Goal: Transaction & Acquisition: Purchase product/service

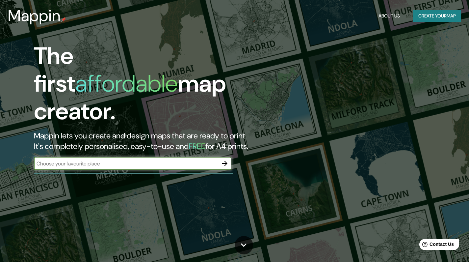
click at [131, 160] on input "text" at bounding box center [126, 164] width 184 height 8
type input "[GEOGRAPHIC_DATA]"
click at [230, 157] on button "button" at bounding box center [224, 163] width 13 height 13
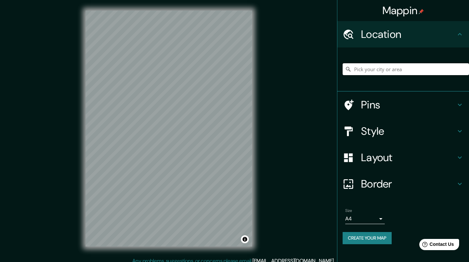
click at [385, 70] on input "Pick your city or area" at bounding box center [406, 69] width 127 height 12
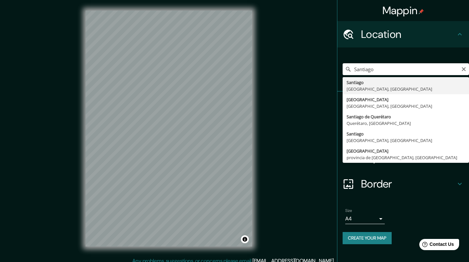
drag, startPoint x: 385, startPoint y: 70, endPoint x: 383, endPoint y: 87, distance: 17.7
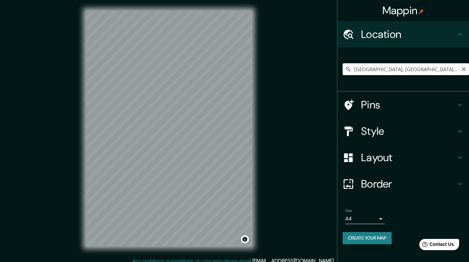
click at [402, 67] on input "[GEOGRAPHIC_DATA], [GEOGRAPHIC_DATA], [GEOGRAPHIC_DATA]" at bounding box center [406, 69] width 127 height 12
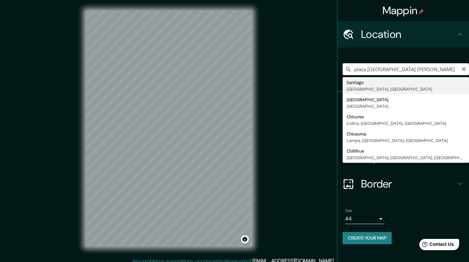
type input "[GEOGRAPHIC_DATA], [GEOGRAPHIC_DATA], [GEOGRAPHIC_DATA]"
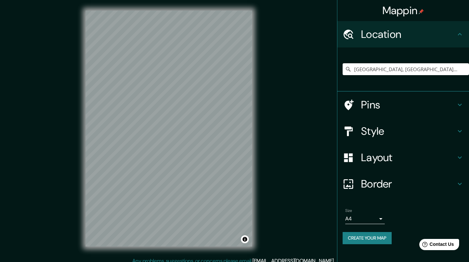
click at [429, 134] on h4 "Style" at bounding box center [408, 131] width 95 height 13
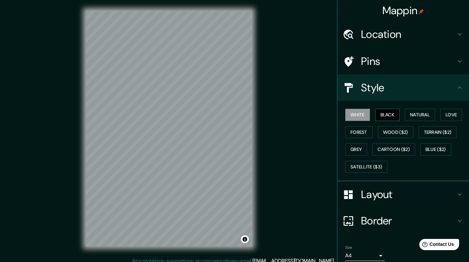
click at [389, 113] on button "Black" at bounding box center [388, 115] width 25 height 12
click at [409, 115] on button "Natural" at bounding box center [420, 115] width 30 height 12
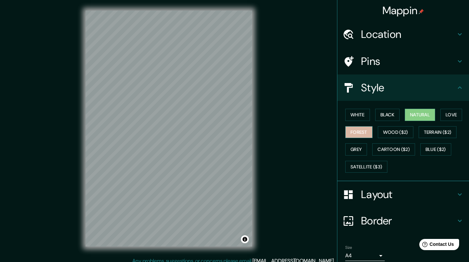
click at [356, 131] on button "Forest" at bounding box center [359, 132] width 27 height 12
click at [424, 111] on button "Natural" at bounding box center [420, 115] width 30 height 12
click at [452, 113] on button "Love" at bounding box center [452, 115] width 22 height 12
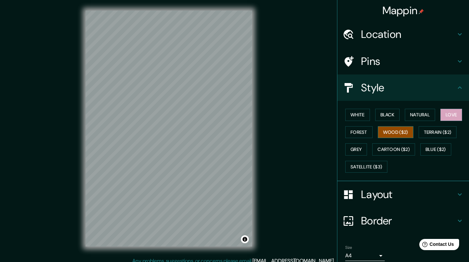
click at [398, 132] on button "Wood ($2)" at bounding box center [396, 132] width 36 height 12
click at [434, 133] on button "Terrain ($2)" at bounding box center [438, 132] width 38 height 12
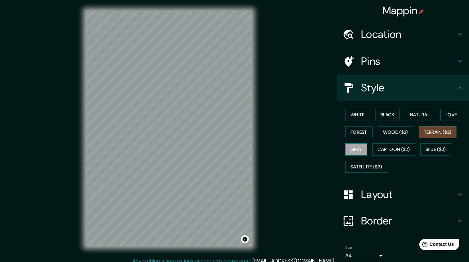
click at [349, 150] on button "Grey" at bounding box center [357, 149] width 22 height 12
click at [393, 150] on button "Cartoon ($2)" at bounding box center [394, 149] width 43 height 12
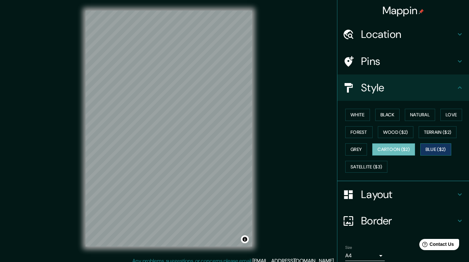
click at [440, 149] on button "Blue ($2)" at bounding box center [436, 149] width 31 height 12
click at [379, 161] on button "Satellite ($3)" at bounding box center [367, 167] width 42 height 12
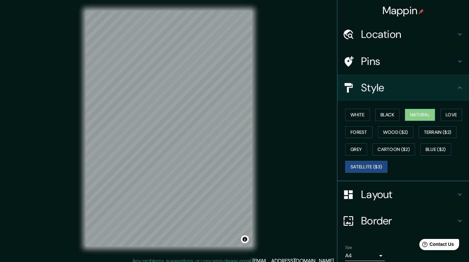
click at [421, 110] on button "Natural" at bounding box center [420, 115] width 30 height 12
click at [407, 194] on h4 "Layout" at bounding box center [408, 194] width 95 height 13
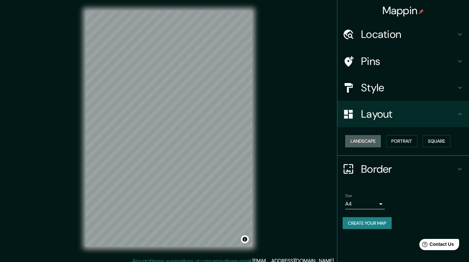
click at [365, 135] on button "Landscape" at bounding box center [364, 141] width 36 height 12
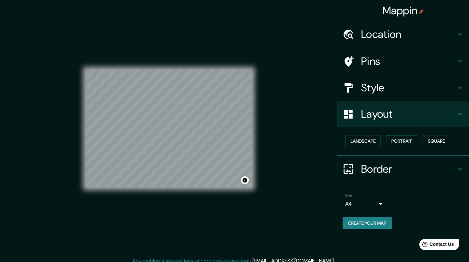
click at [393, 142] on button "Portrait" at bounding box center [401, 141] width 31 height 12
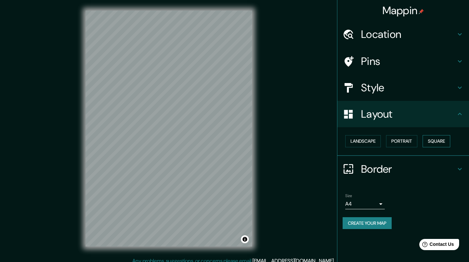
click at [427, 141] on button "Square" at bounding box center [437, 141] width 28 height 12
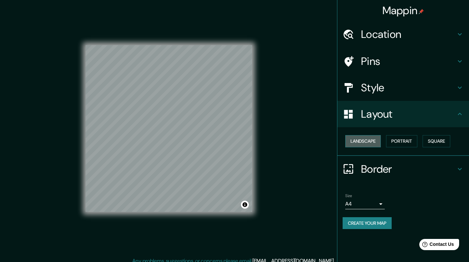
click at [368, 140] on button "Landscape" at bounding box center [364, 141] width 36 height 12
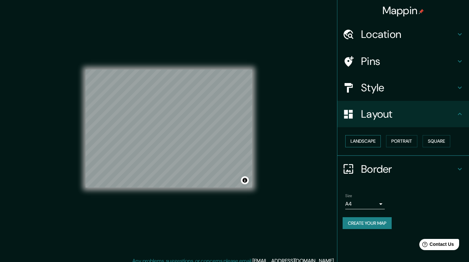
click at [369, 142] on button "Landscape" at bounding box center [364, 141] width 36 height 12
click at [368, 138] on button "Landscape" at bounding box center [364, 141] width 36 height 12
click at [387, 138] on div "Landscape [GEOGRAPHIC_DATA]" at bounding box center [406, 140] width 127 height 17
click at [398, 138] on button "Portrait" at bounding box center [401, 141] width 31 height 12
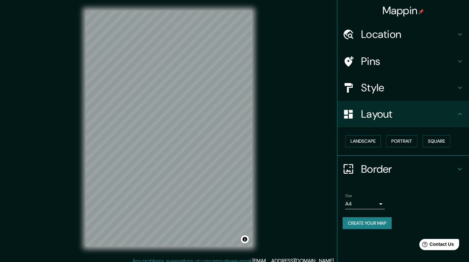
click at [391, 85] on h4 "Style" at bounding box center [408, 87] width 95 height 13
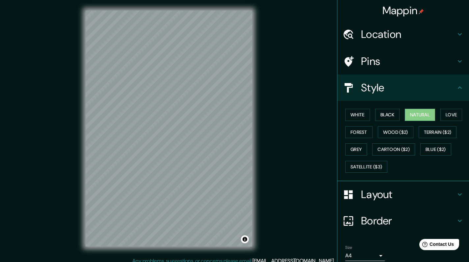
click at [384, 52] on div "Pins" at bounding box center [404, 61] width 132 height 26
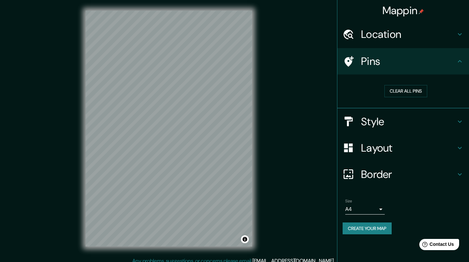
click at [290, 120] on div "Mappin Location [GEOGRAPHIC_DATA], [GEOGRAPHIC_DATA], [GEOGRAPHIC_DATA] Pins Cl…" at bounding box center [234, 134] width 469 height 268
click at [363, 207] on body "Mappin Location [GEOGRAPHIC_DATA], [GEOGRAPHIC_DATA], [GEOGRAPHIC_DATA] Pins Cl…" at bounding box center [234, 131] width 469 height 262
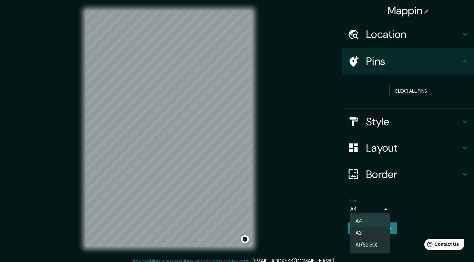
click at [316, 225] on div at bounding box center [237, 131] width 474 height 262
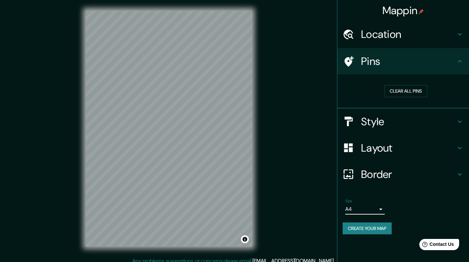
click at [369, 225] on button "Create your map" at bounding box center [367, 228] width 49 height 12
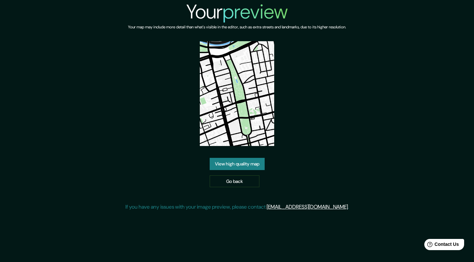
click at [253, 165] on link "View high quality map" at bounding box center [237, 164] width 55 height 12
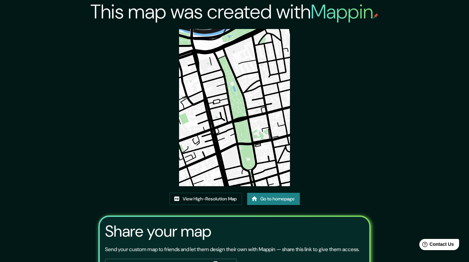
click at [227, 92] on img at bounding box center [234, 107] width 111 height 157
click at [251, 80] on img at bounding box center [234, 107] width 111 height 157
